Goal: Task Accomplishment & Management: Use online tool/utility

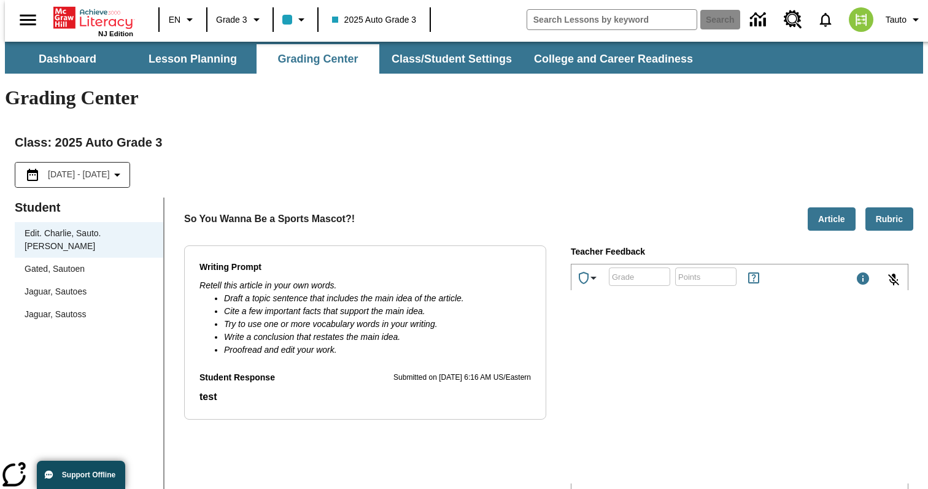
scroll to position [55, 0]
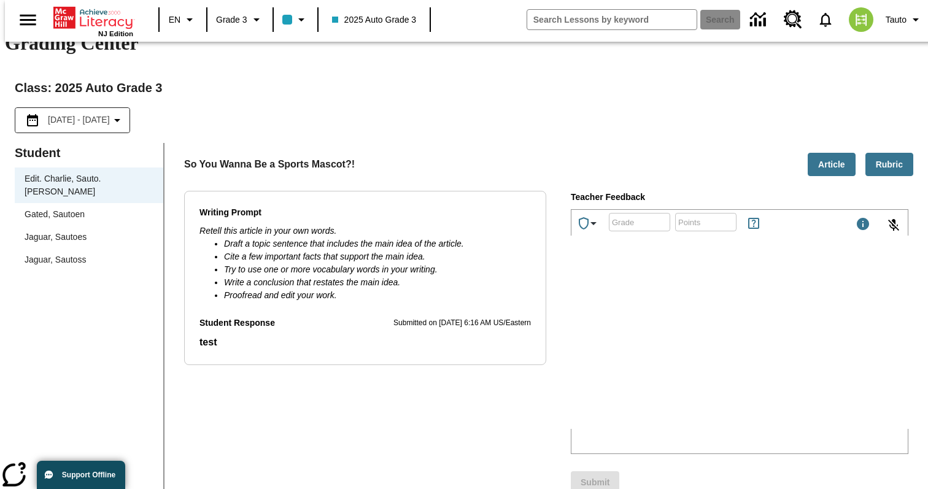
click at [693, 364] on html at bounding box center [664, 348] width 184 height 31
click at [718, 471] on div "Submit" at bounding box center [727, 489] width 362 height 37
drag, startPoint x: 741, startPoint y: 342, endPoint x: 878, endPoint y: 344, distance: 136.9
click at [878, 459] on p "Autosaved on [DATE] 8:53 AM US/Eastern" at bounding box center [827, 465] width 164 height 12
click at [887, 459] on p "Autosaved on [DATE] 8:53 AM US/Eastern" at bounding box center [827, 465] width 164 height 12
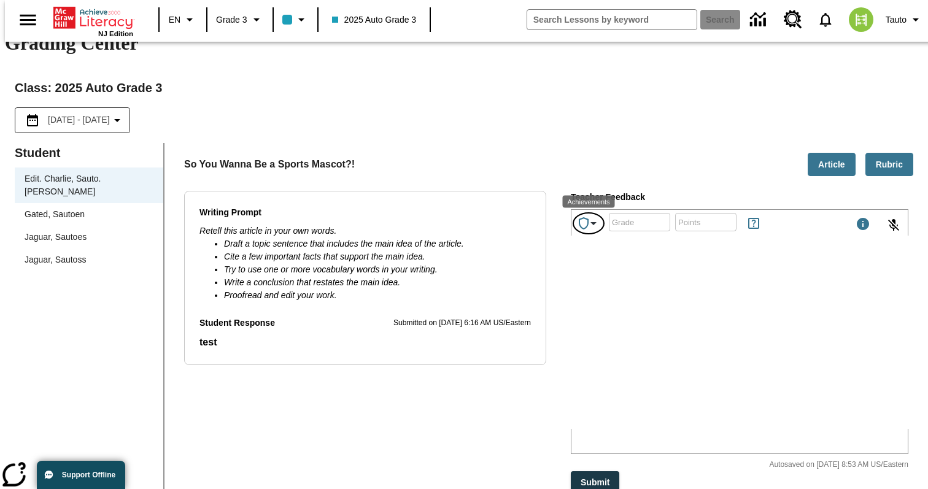
click at [593, 222] on icon "Achievements" at bounding box center [594, 223] width 6 height 3
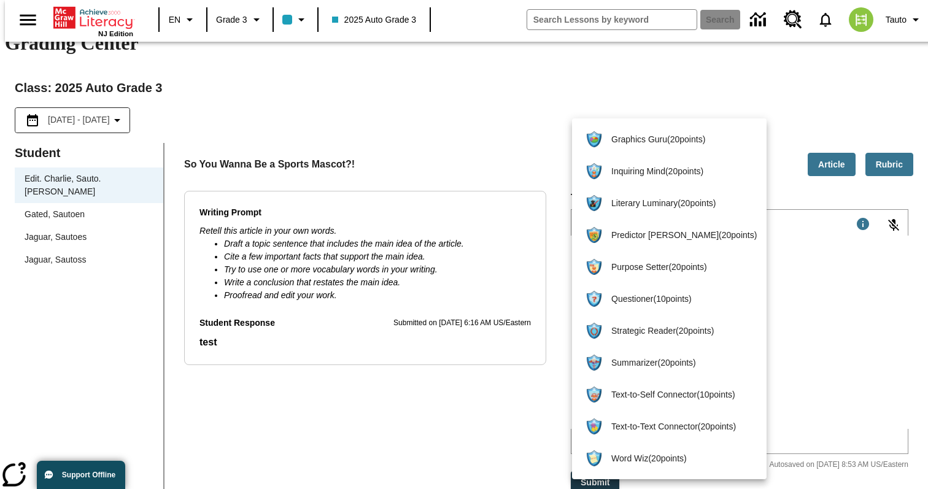
click at [570, 103] on div at bounding box center [464, 244] width 928 height 489
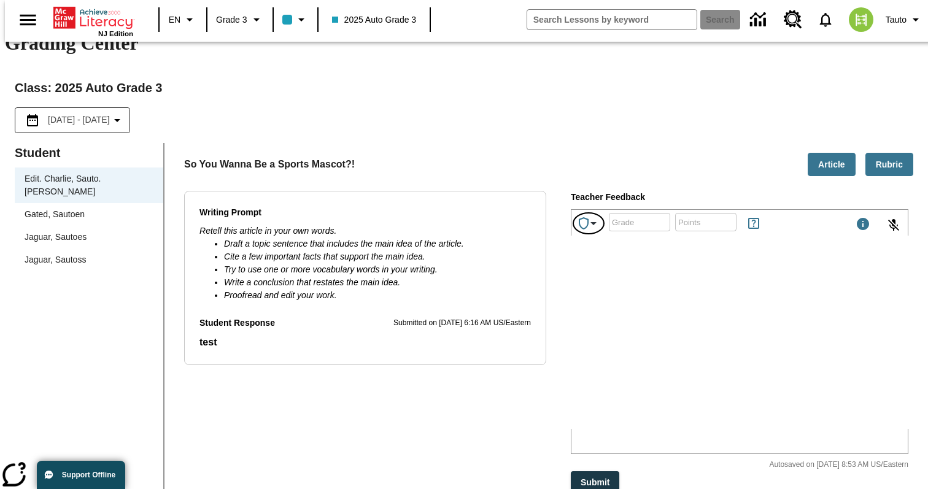
click at [587, 216] on icon "Achievements" at bounding box center [593, 223] width 15 height 15
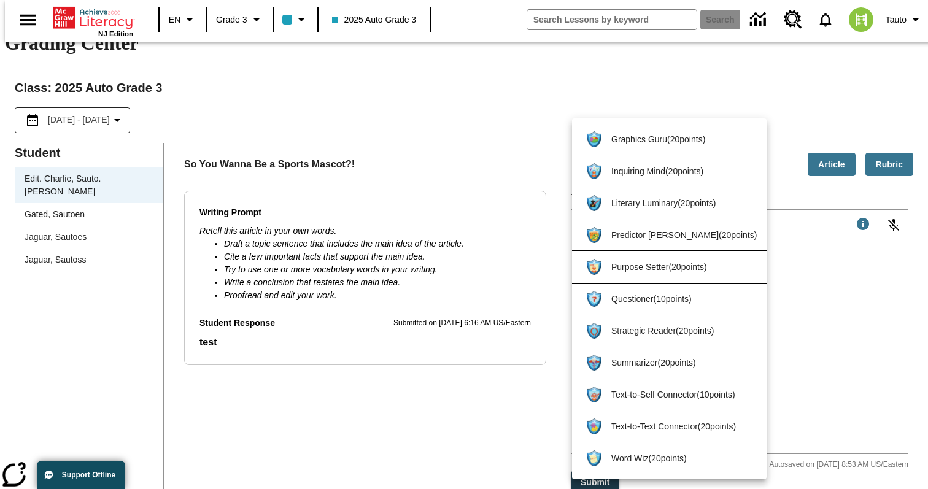
click at [663, 258] on li "Purpose Setter ( 20 points )" at bounding box center [669, 267] width 195 height 32
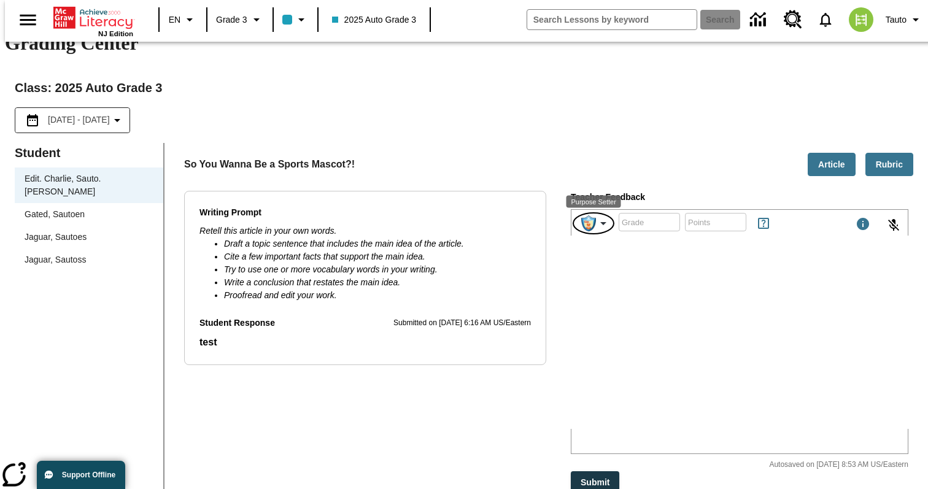
click at [602, 216] on icon "Purpose Setter" at bounding box center [603, 223] width 15 height 15
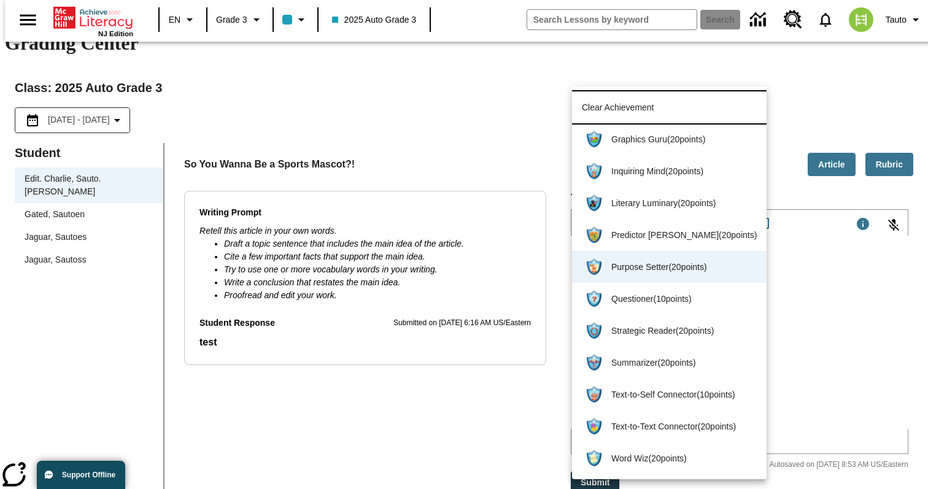
click at [648, 103] on span "Clear Achievement" at bounding box center [669, 107] width 175 height 13
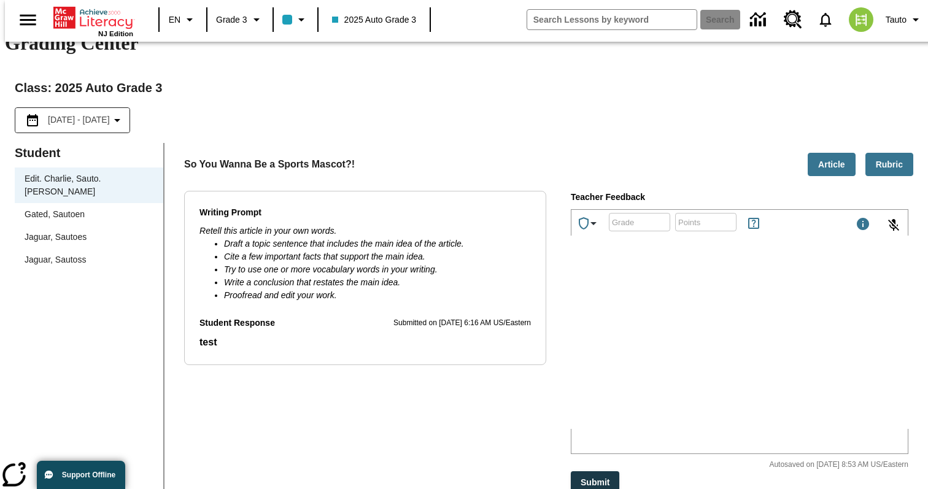
click at [613, 153] on div "So You Wanna Be a Sports Mascot?! Article Rubric" at bounding box center [548, 165] width 729 height 24
click at [595, 471] on button "Submit" at bounding box center [595, 482] width 49 height 23
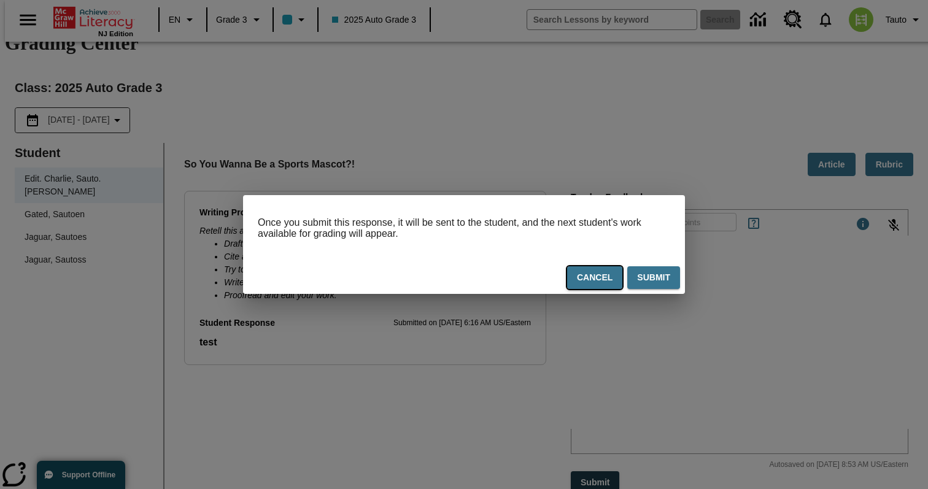
click at [586, 284] on button "Cancel" at bounding box center [594, 277] width 55 height 23
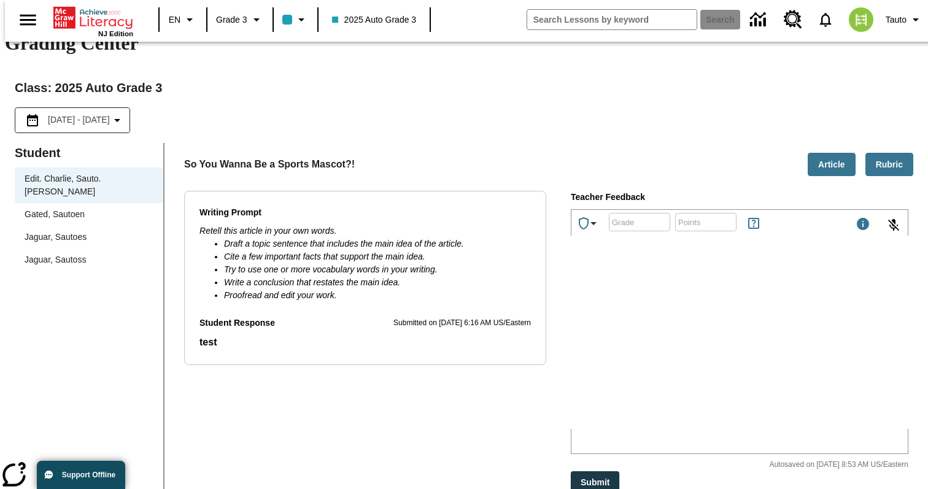
click at [470, 370] on div "Writing Prompt Retell this article in your own words. Draft a topic sentence th…" at bounding box center [365, 349] width 362 height 317
